Goal: Task Accomplishment & Management: Use online tool/utility

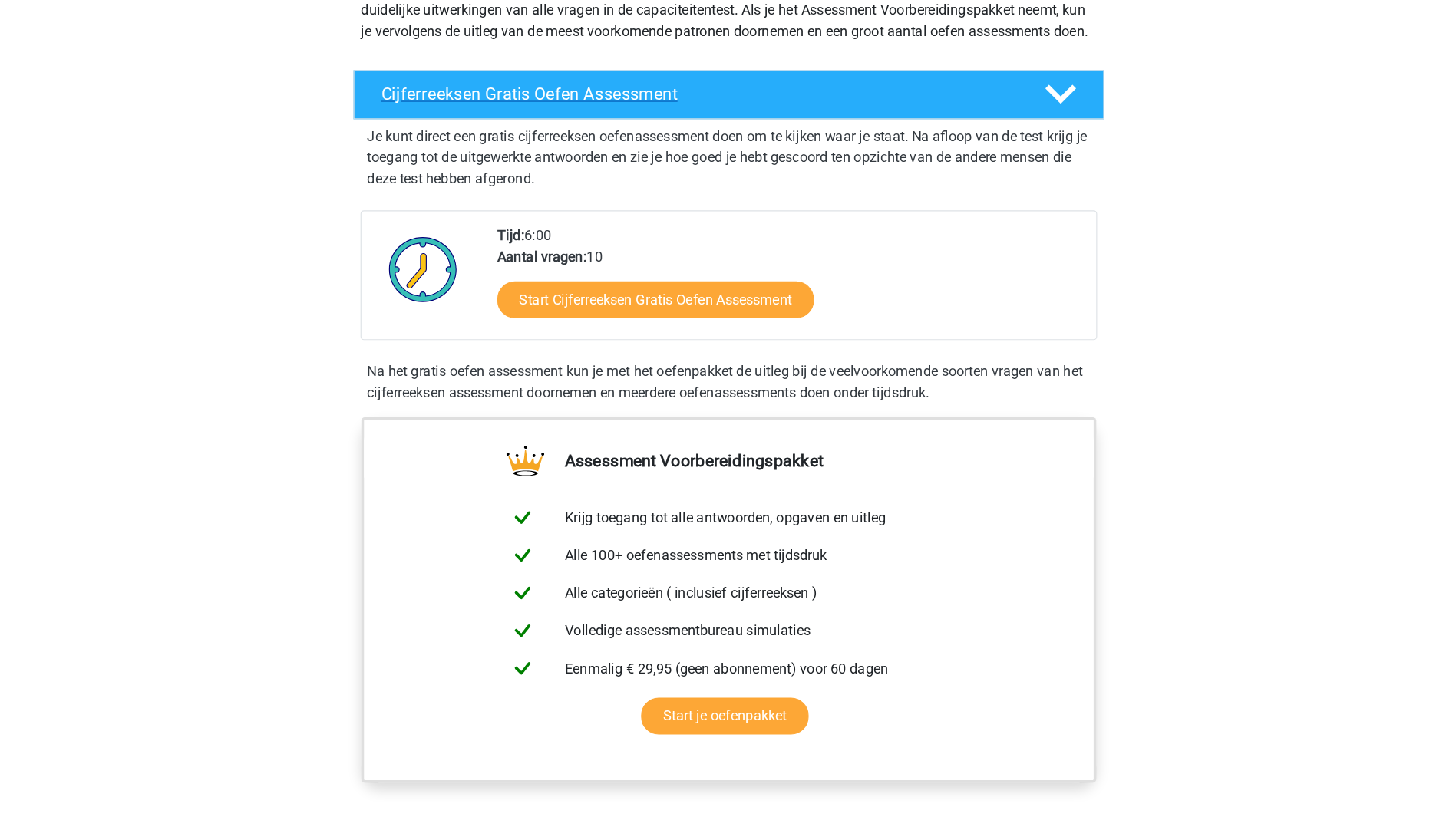
scroll to position [230, 0]
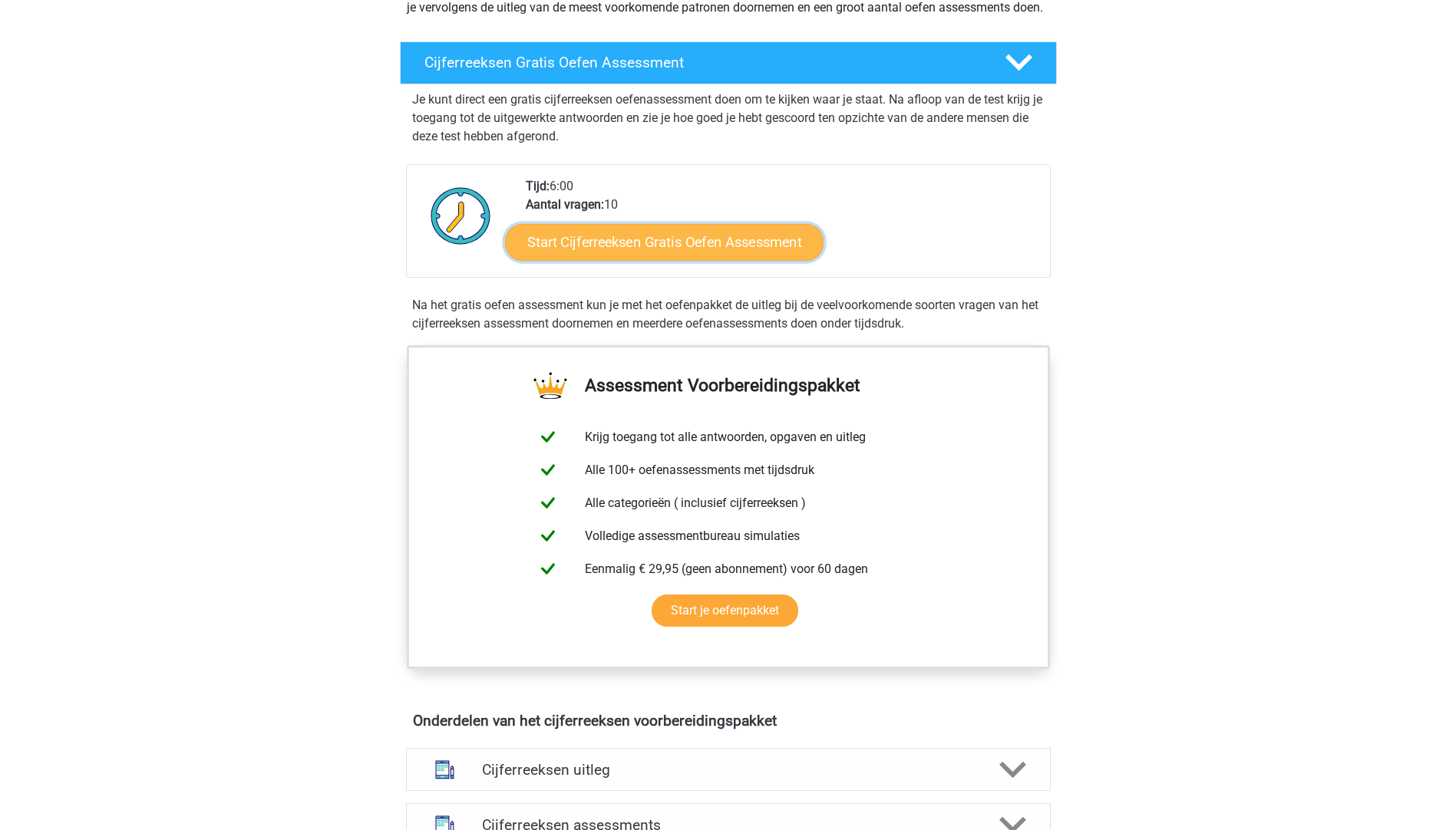
click at [563, 260] on link "Start Cijferreeksen Gratis Oefen Assessment" at bounding box center [663, 242] width 318 height 37
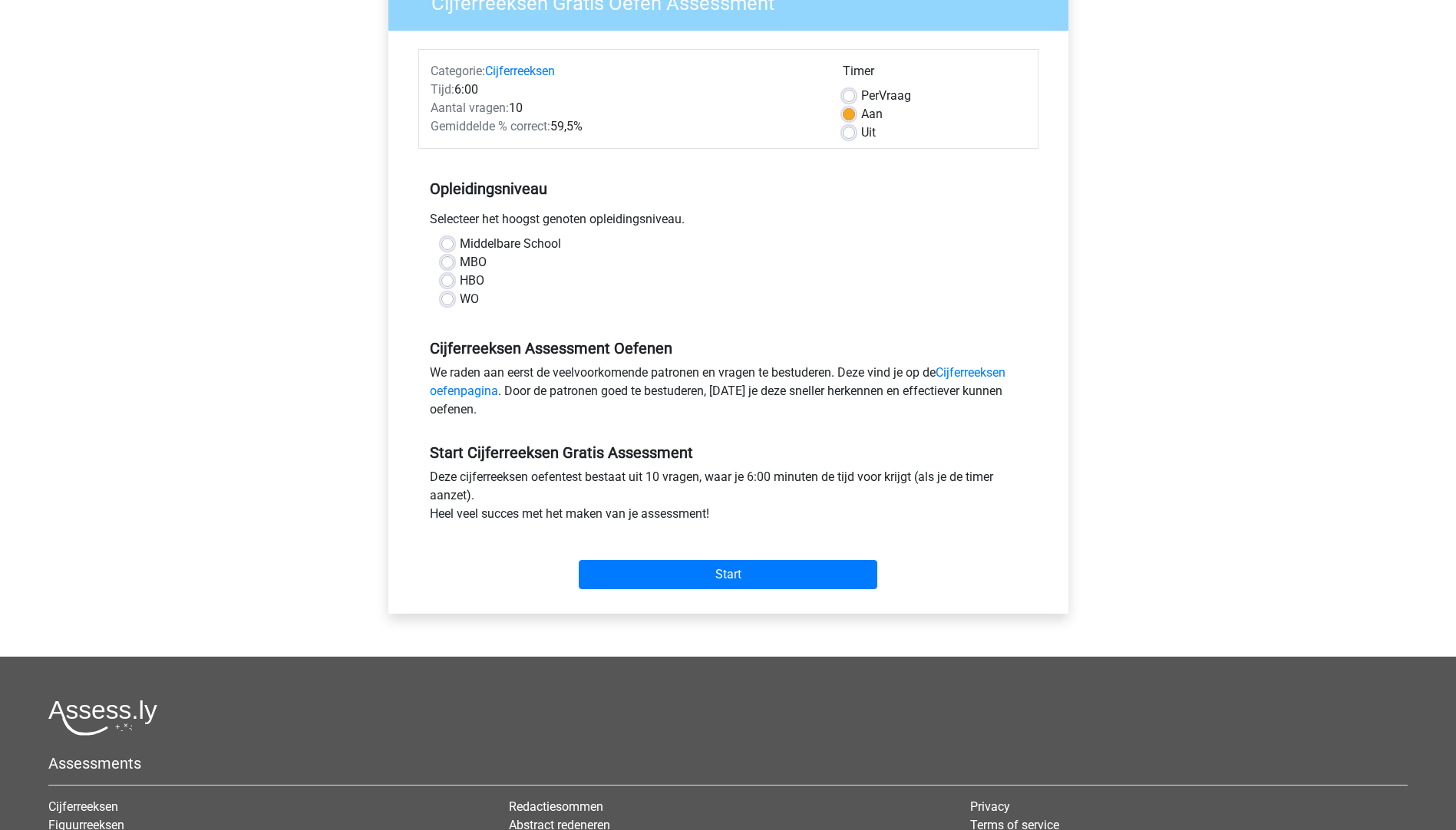
scroll to position [153, 0]
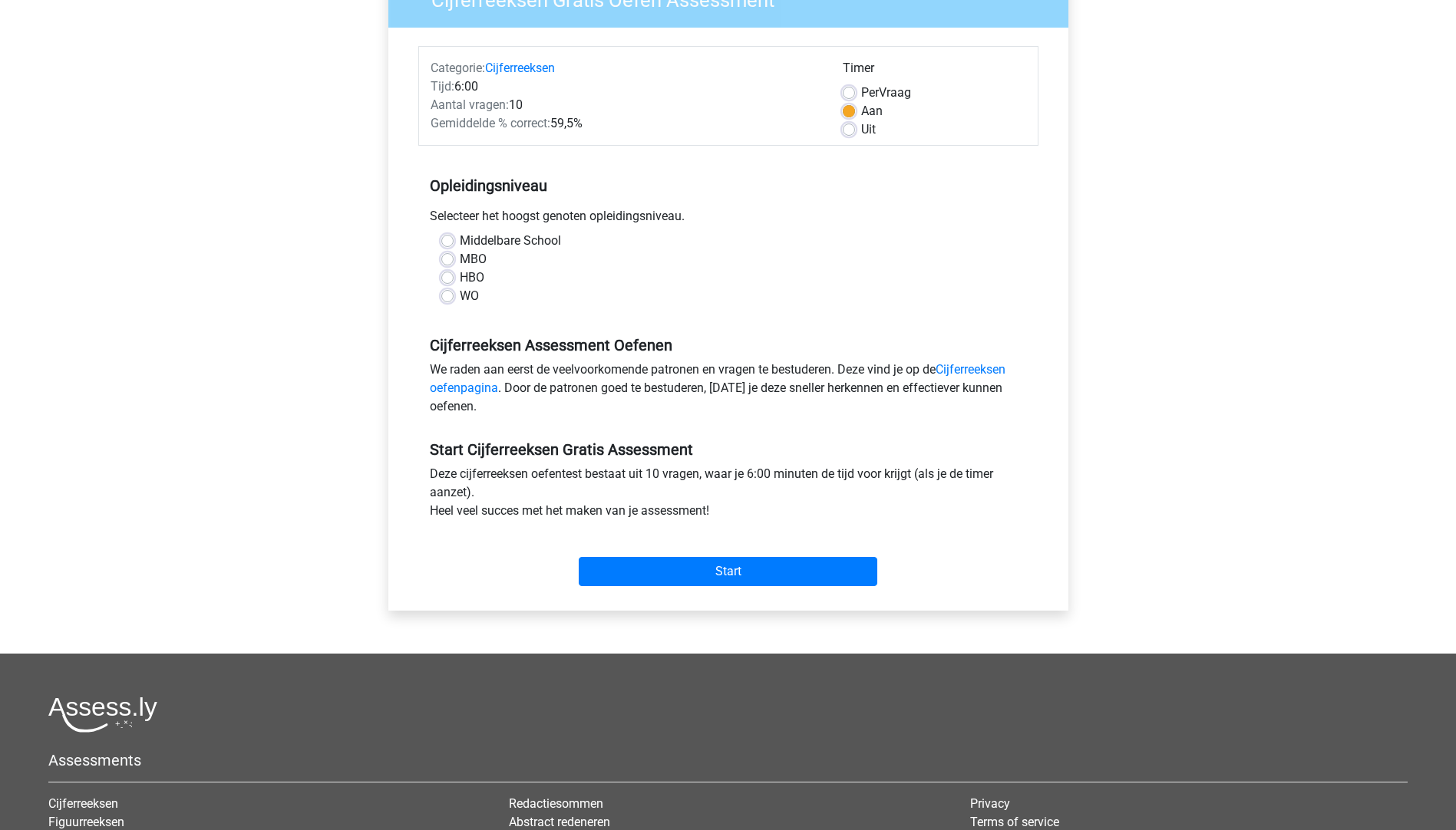
click at [460, 275] on label "HBO" at bounding box center [473, 277] width 25 height 19
click at [445, 275] on input "HBO" at bounding box center [448, 275] width 12 height 15
radio input "true"
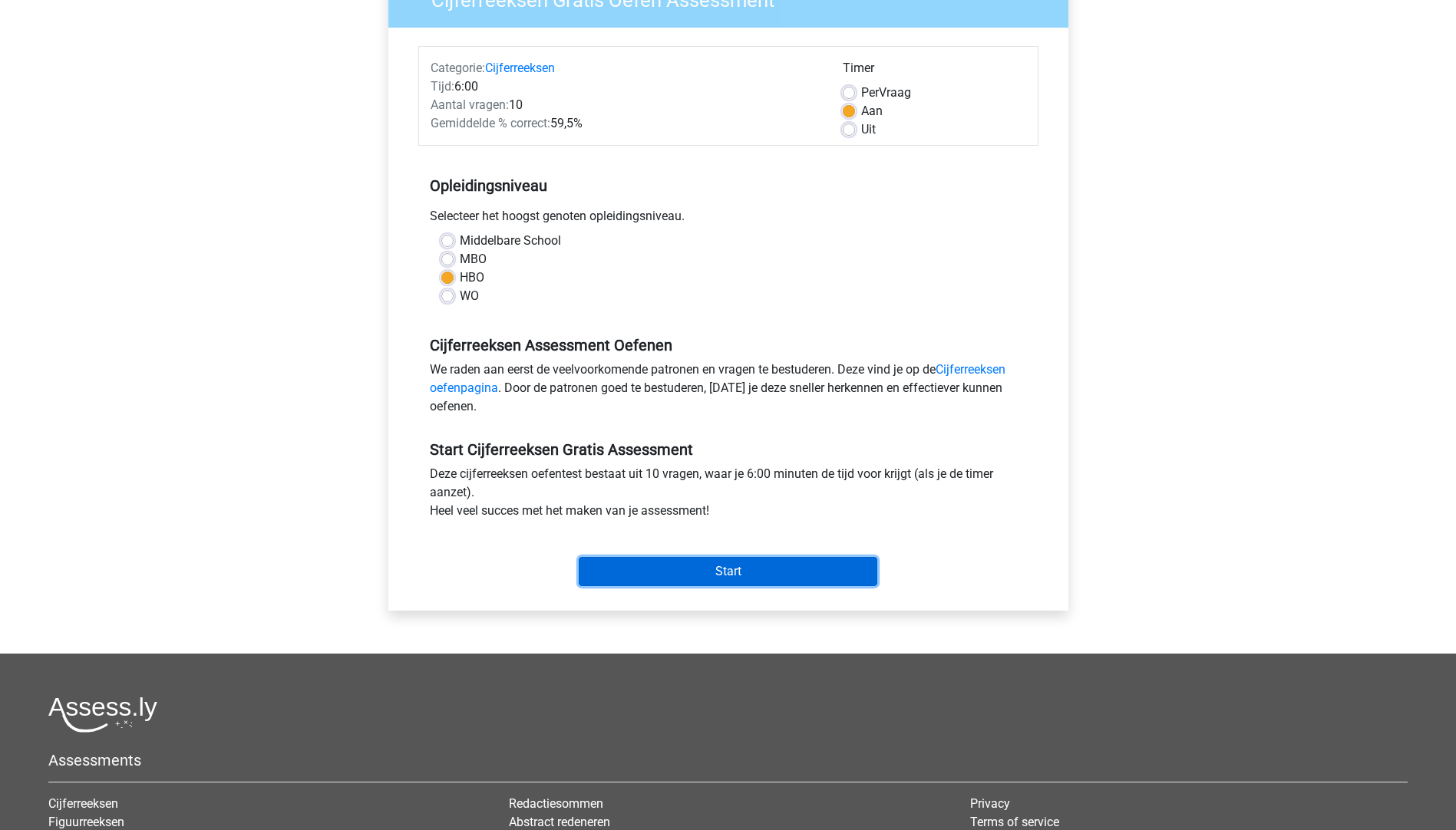
click at [767, 557] on input "Start" at bounding box center [728, 571] width 299 height 29
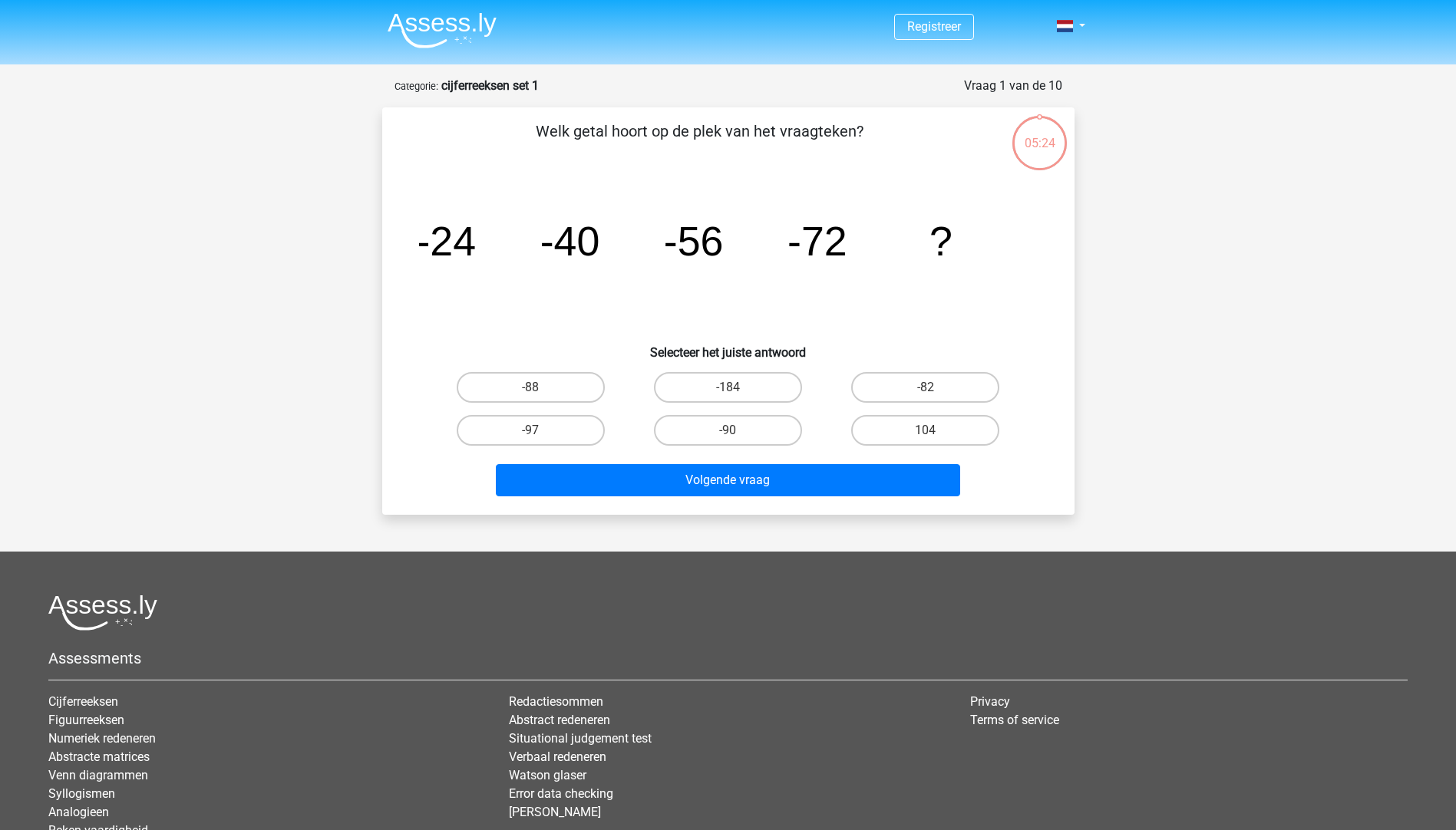
click at [531, 389] on input "-88" at bounding box center [535, 392] width 10 height 10
radio input "true"
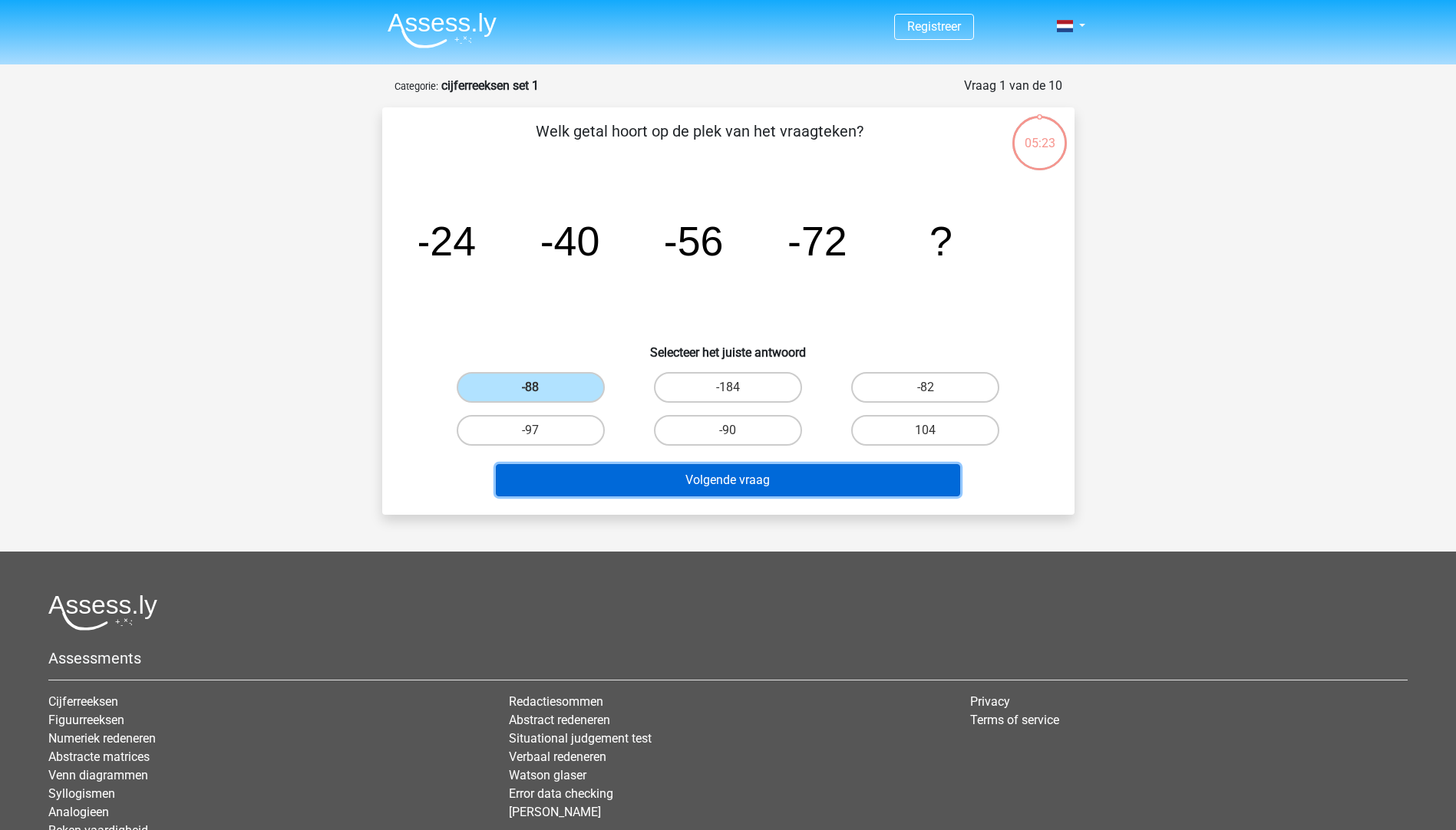
click at [673, 479] on button "Volgende vraag" at bounding box center [728, 481] width 465 height 32
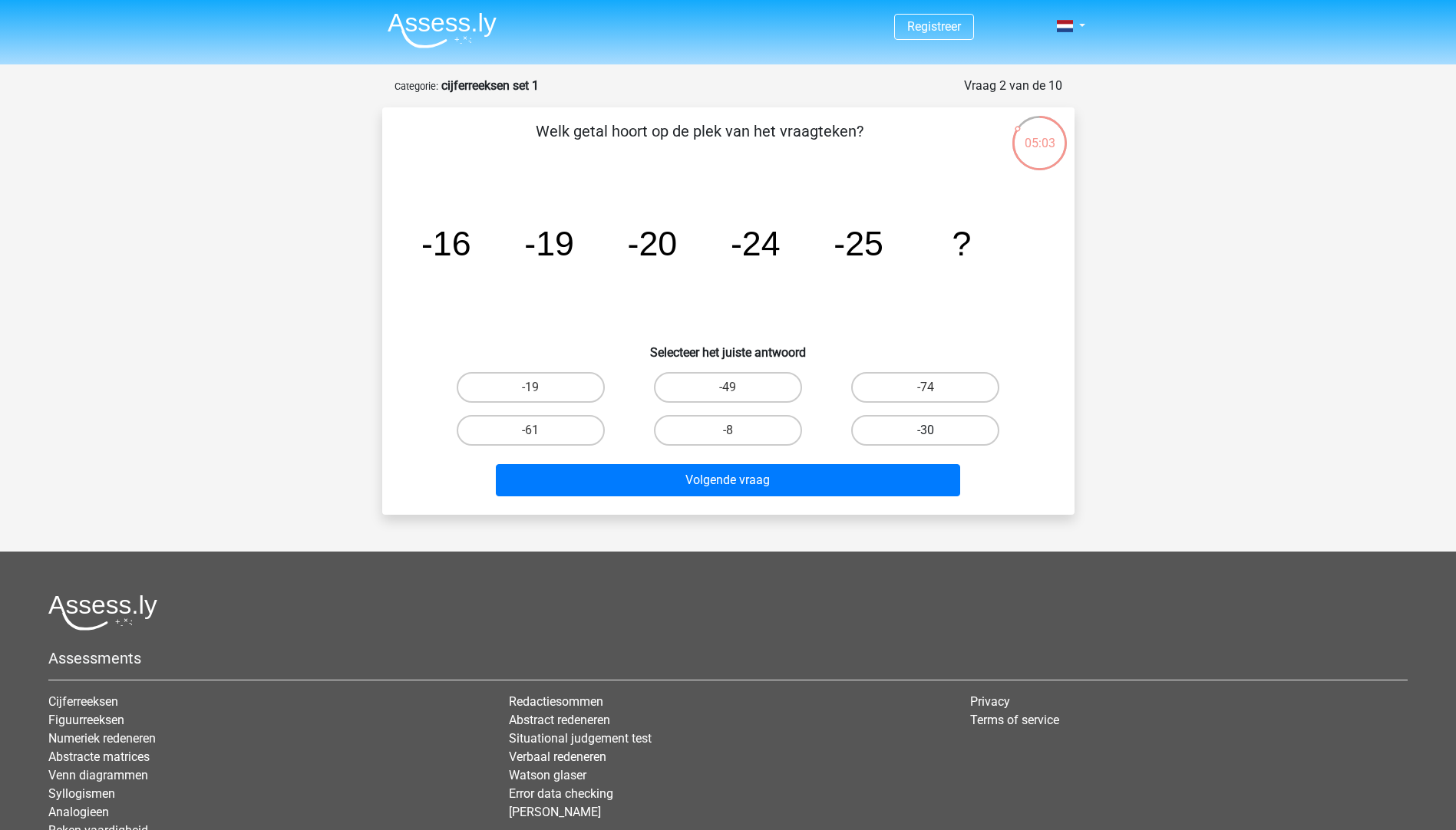
click at [917, 416] on label "-30" at bounding box center [925, 431] width 148 height 30
click at [925, 431] on input "-30" at bounding box center [930, 435] width 10 height 10
radio input "true"
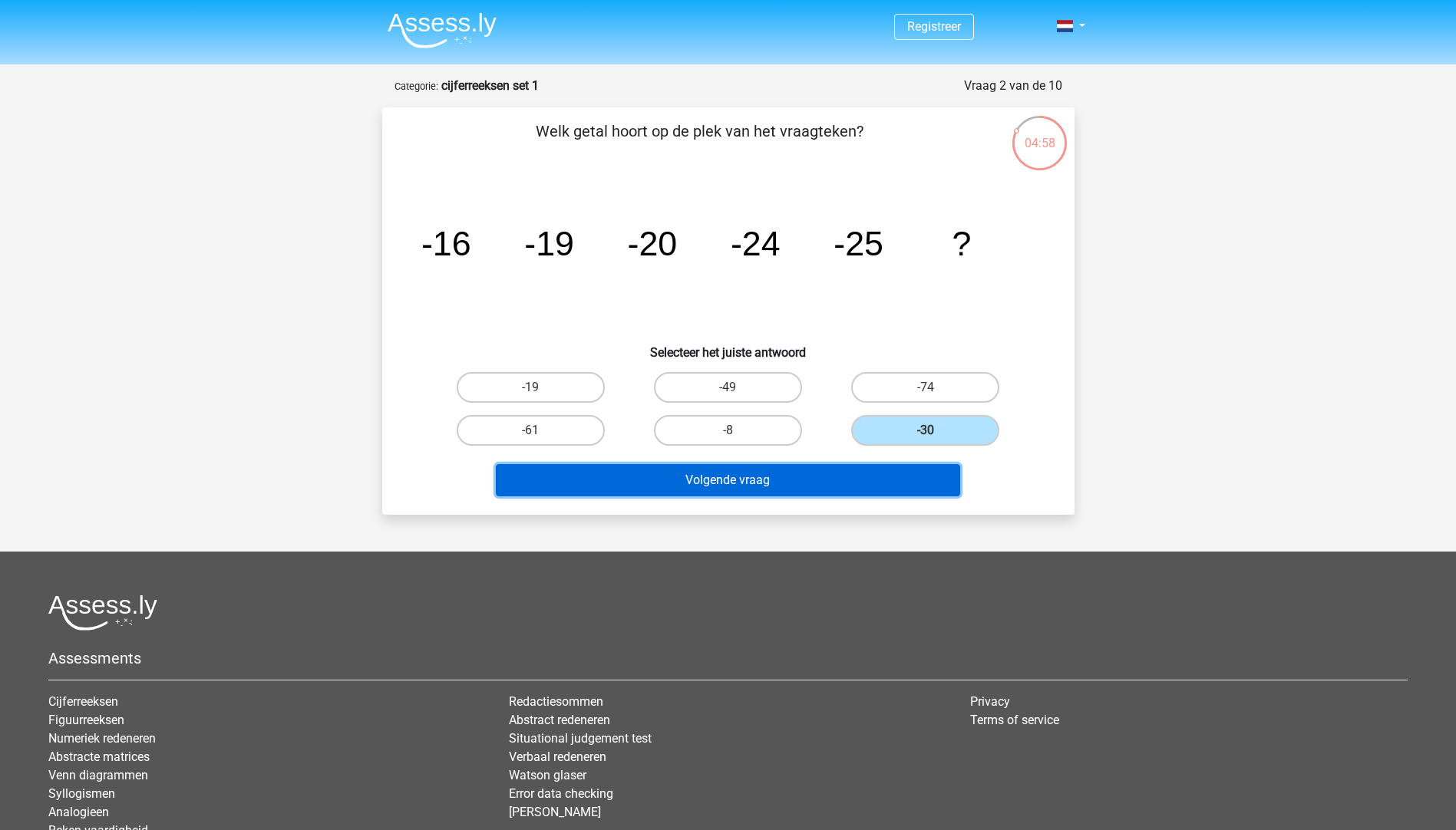
click at [915, 493] on button "Volgende vraag" at bounding box center [728, 481] width 465 height 32
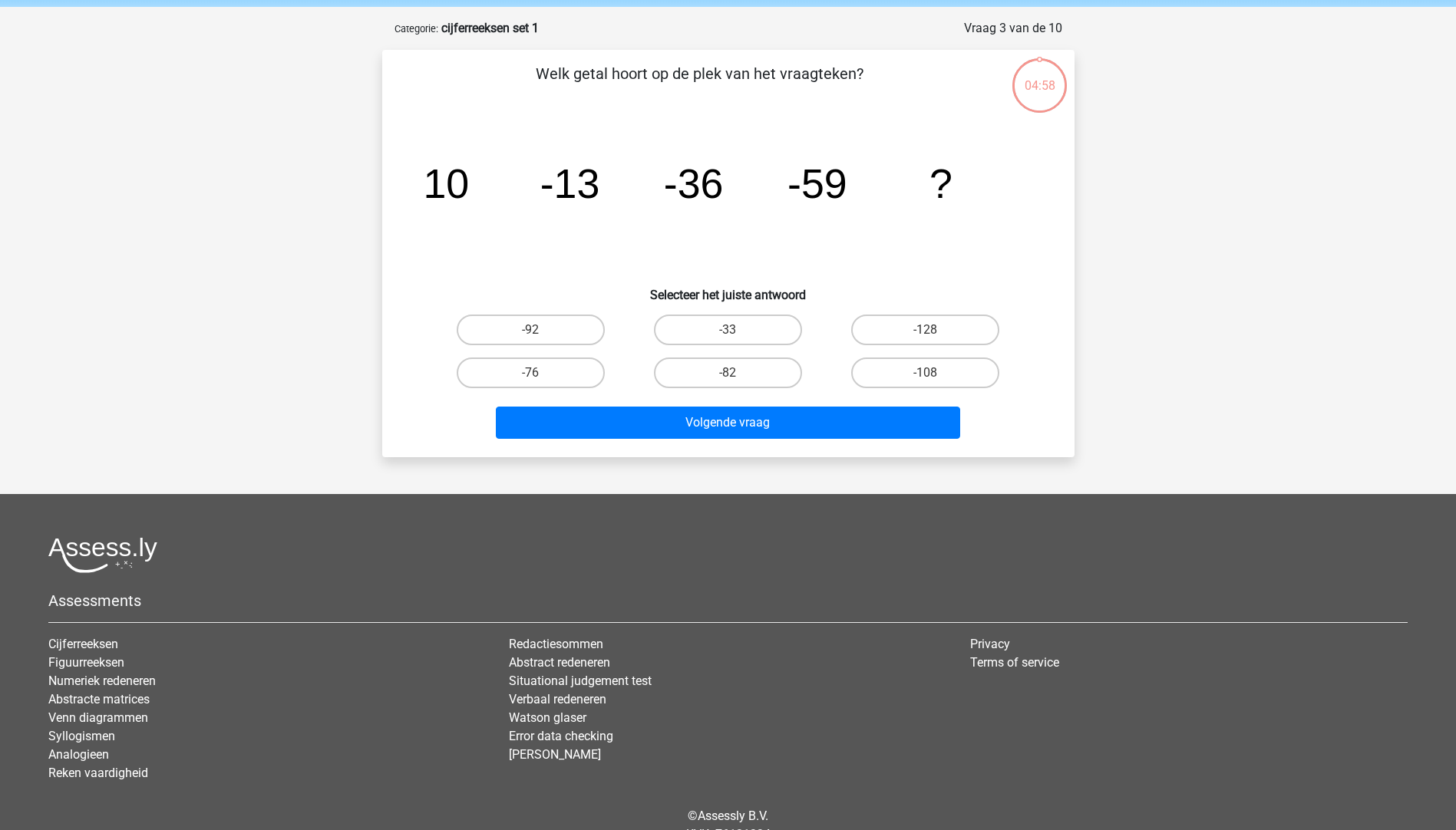
scroll to position [77, 0]
